Goal: Task Accomplishment & Management: Use online tool/utility

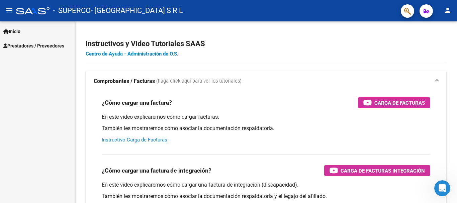
click at [20, 32] on span "Inicio" at bounding box center [11, 31] width 17 height 7
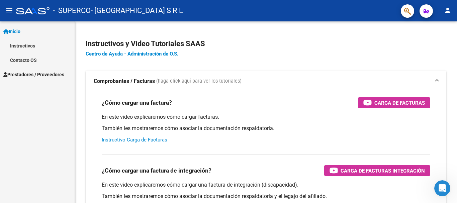
click at [41, 109] on div "Inicio Instructivos Contacto OS Prestadores / Proveedores Facturas - Listado/Ca…" at bounding box center [37, 112] width 75 height 182
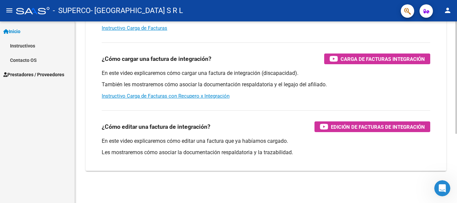
scroll to position [11, 0]
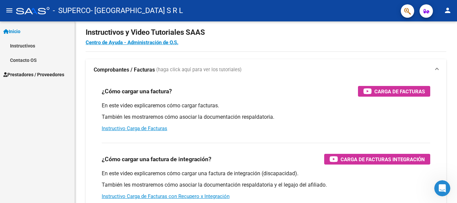
click at [9, 58] on link "Contacto OS" at bounding box center [37, 60] width 75 height 14
click at [58, 77] on span "Prestadores / Proveedores" at bounding box center [33, 74] width 61 height 7
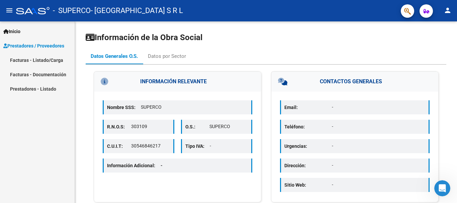
click at [50, 61] on link "Facturas - Listado/Carga" at bounding box center [37, 60] width 75 height 14
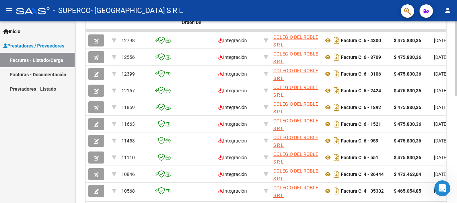
scroll to position [224, 0]
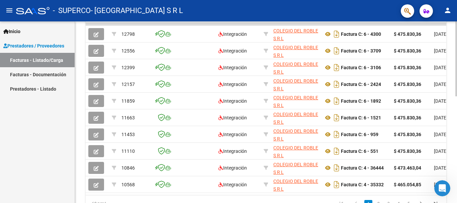
click at [457, 117] on div at bounding box center [457, 153] width 2 height 75
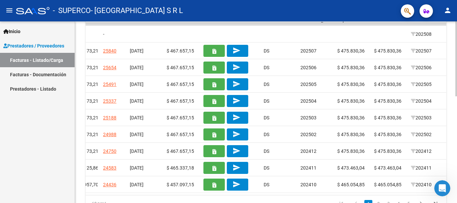
scroll to position [0, 527]
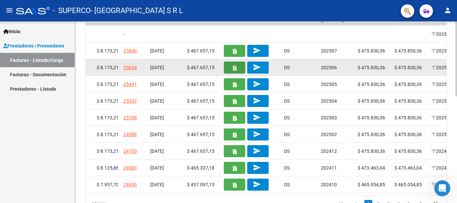
click at [236, 69] on icon "button" at bounding box center [235, 68] width 4 height 5
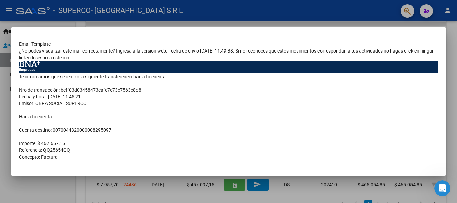
click at [0, 154] on div at bounding box center [228, 101] width 457 height 203
